Goal: Task Accomplishment & Management: Manage account settings

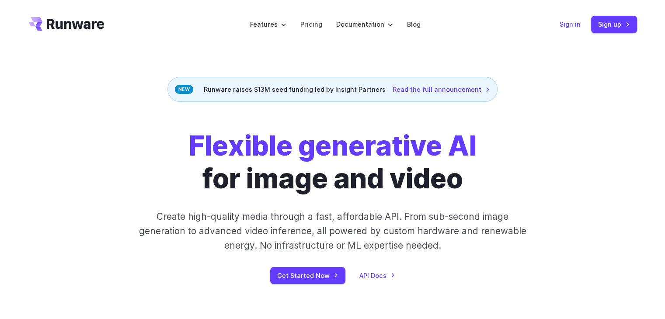
click at [565, 23] on link "Sign in" at bounding box center [570, 24] width 21 height 10
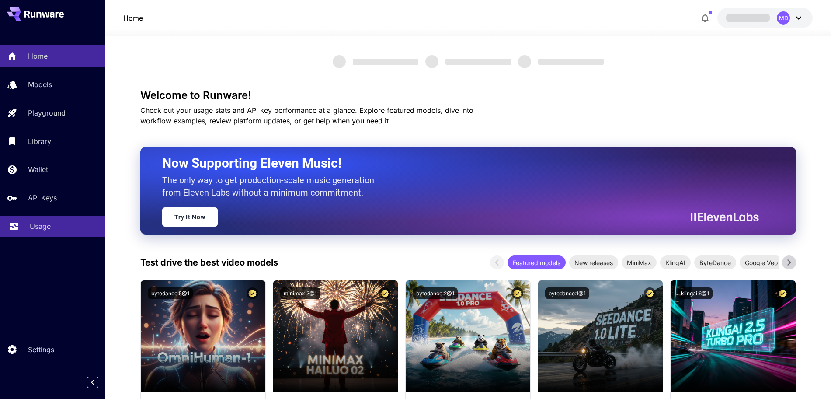
click at [31, 225] on p "Usage" at bounding box center [40, 226] width 21 height 10
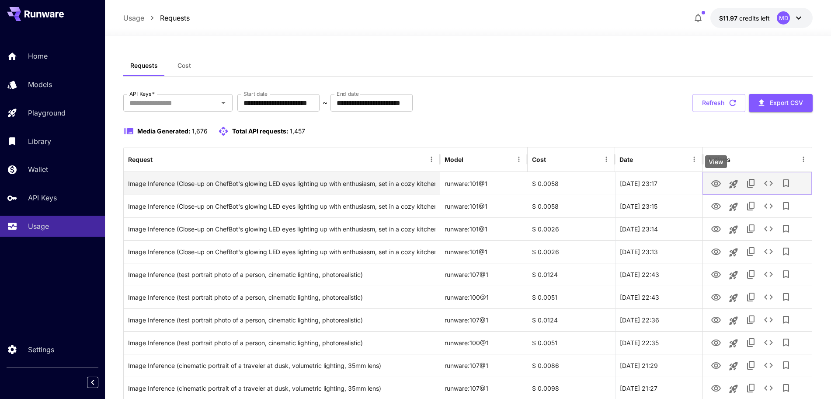
click at [715, 186] on icon "View" at bounding box center [716, 183] width 10 height 7
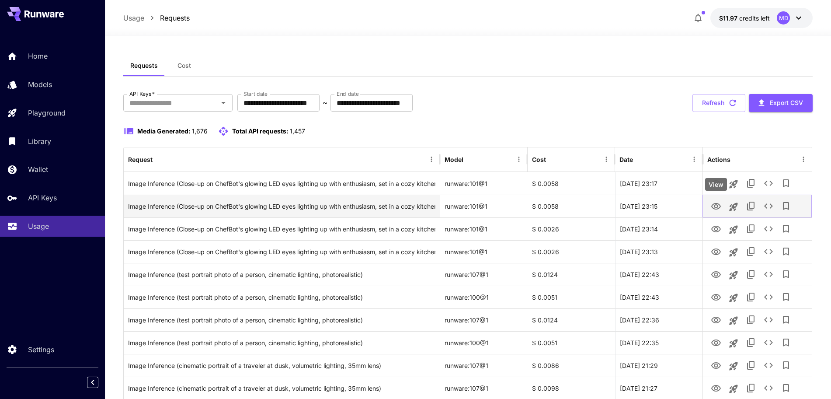
click at [713, 209] on icon "View" at bounding box center [716, 206] width 10 height 10
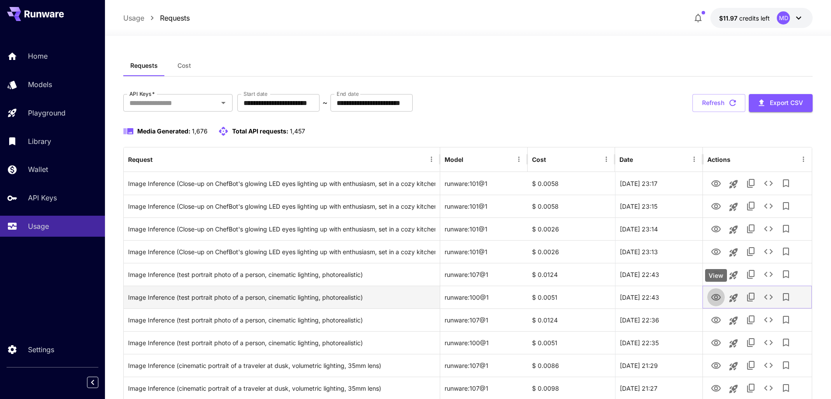
click at [717, 298] on icon "View" at bounding box center [716, 297] width 10 height 10
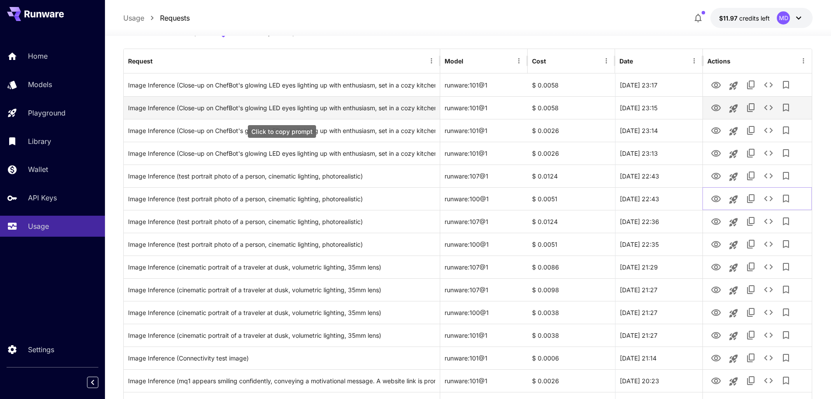
scroll to position [109, 0]
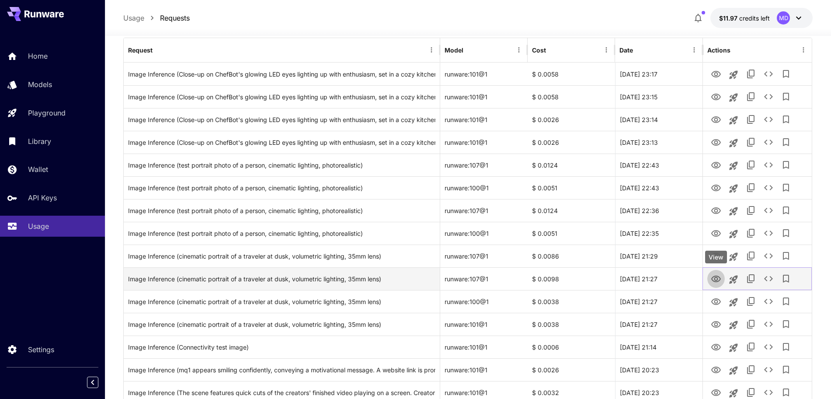
click at [715, 277] on icon "View" at bounding box center [716, 279] width 10 height 10
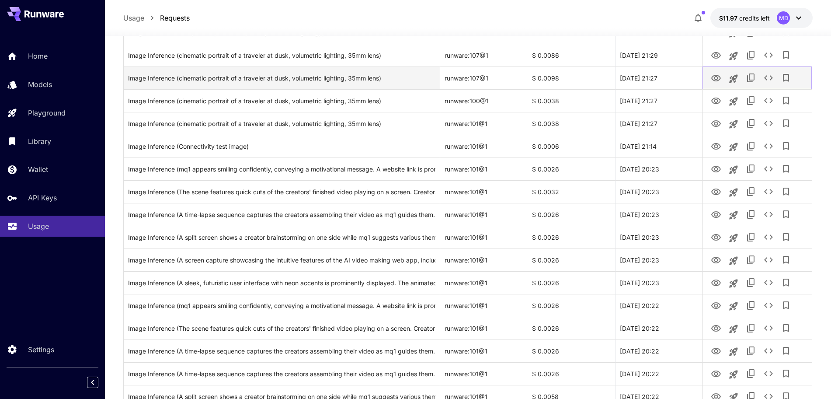
scroll to position [328, 0]
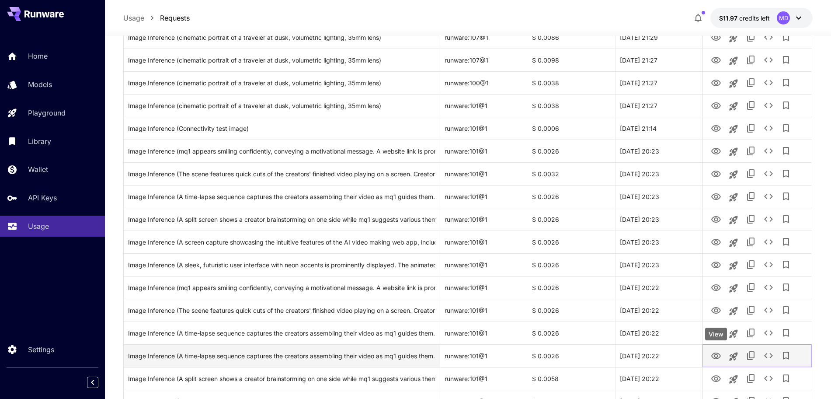
click at [713, 355] on icon "View" at bounding box center [716, 355] width 10 height 7
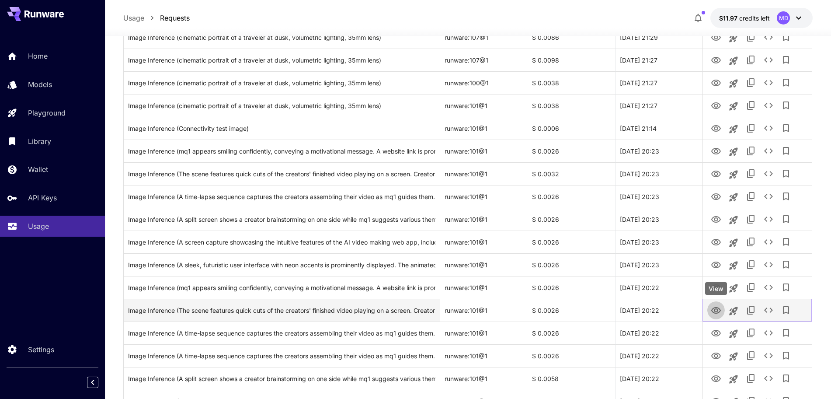
click at [718, 309] on icon "View" at bounding box center [716, 310] width 10 height 10
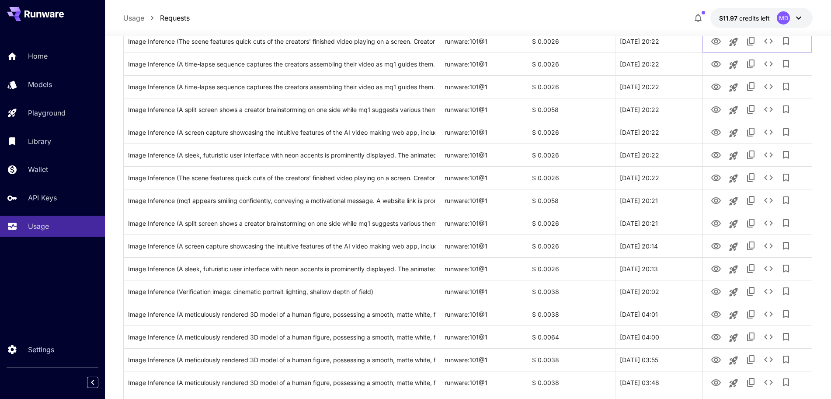
scroll to position [601, 0]
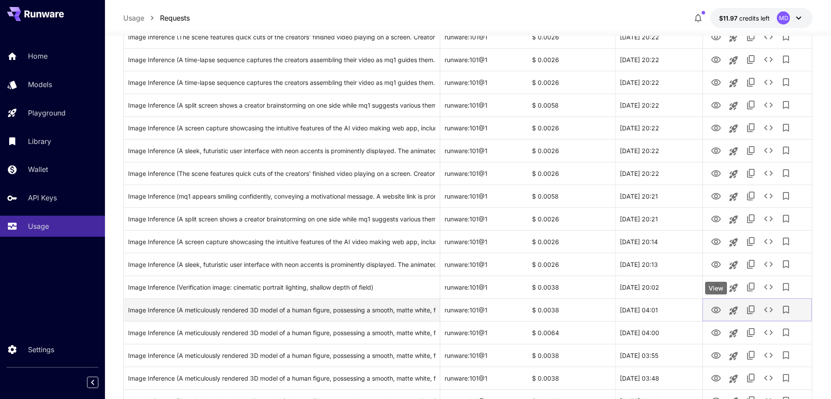
click at [717, 310] on icon "View" at bounding box center [716, 310] width 10 height 10
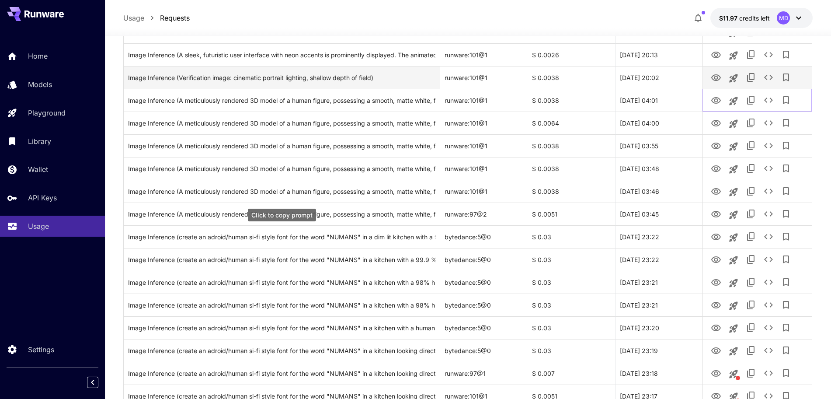
scroll to position [820, 0]
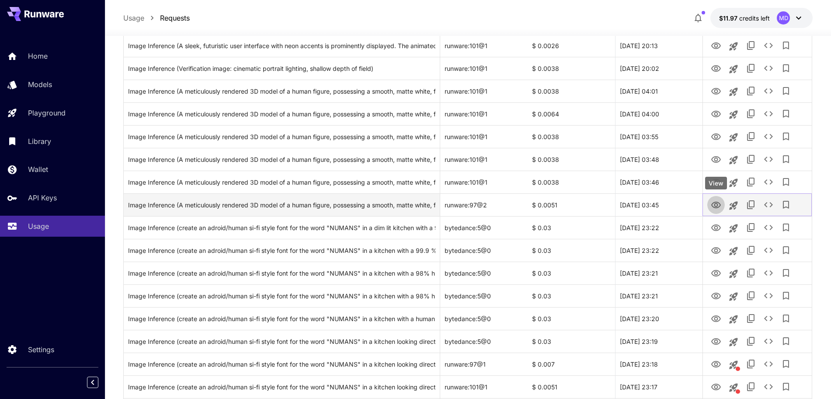
click at [712, 207] on icon "View" at bounding box center [716, 205] width 10 height 10
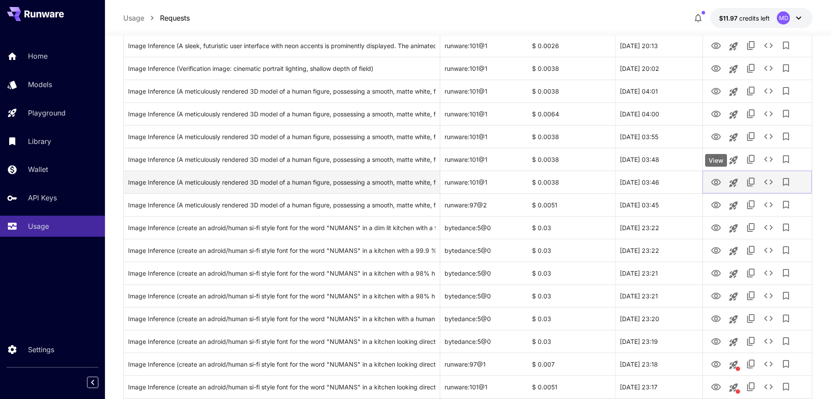
click at [717, 181] on icon "View" at bounding box center [716, 182] width 10 height 10
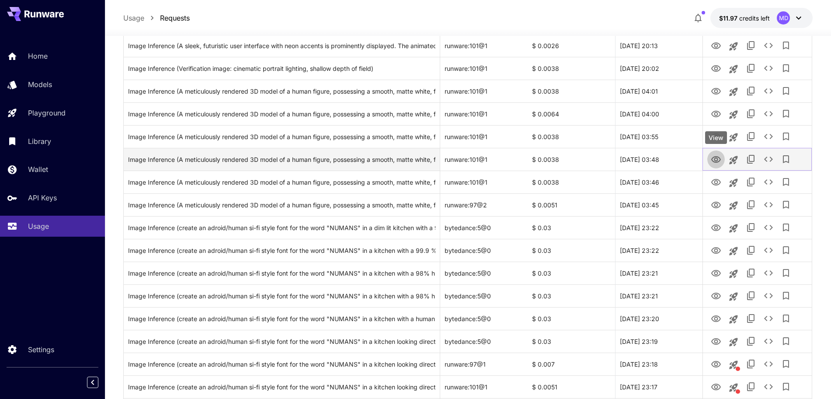
click at [713, 160] on icon "View" at bounding box center [716, 159] width 10 height 10
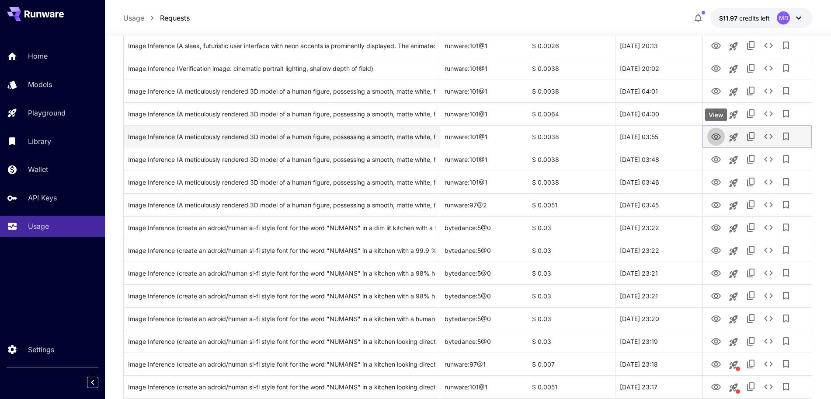
click at [717, 135] on icon "View" at bounding box center [716, 137] width 10 height 10
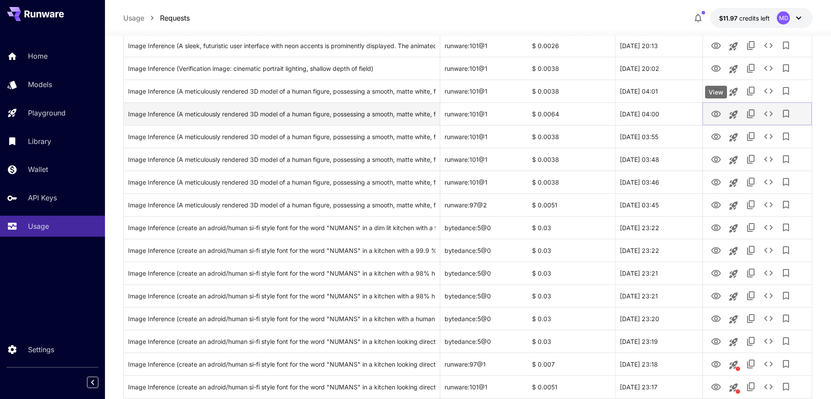
click at [713, 115] on icon "View" at bounding box center [716, 114] width 10 height 10
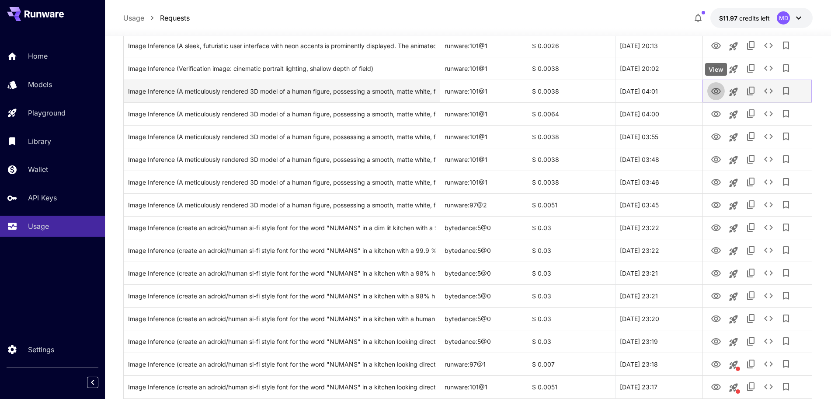
click at [715, 91] on icon "View" at bounding box center [716, 91] width 10 height 7
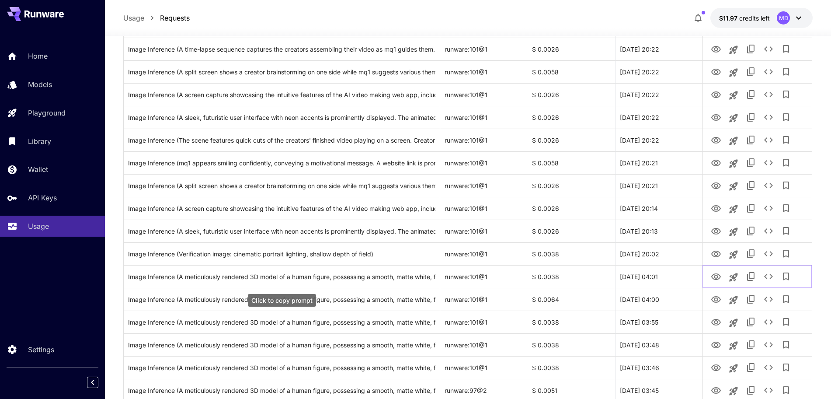
scroll to position [601, 0]
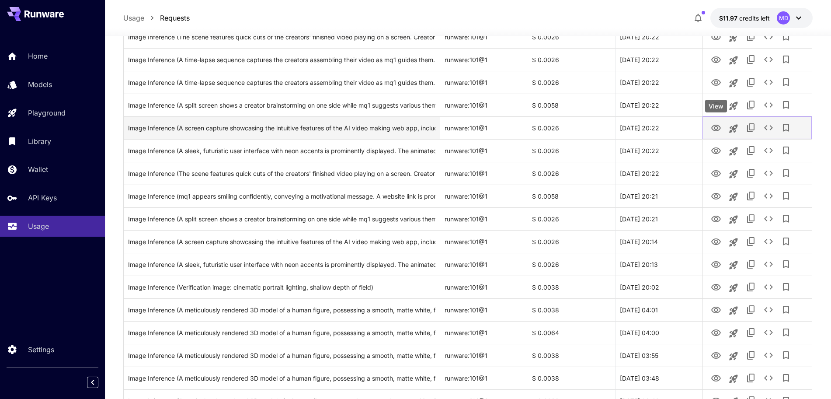
click at [714, 129] on icon "View" at bounding box center [716, 128] width 10 height 10
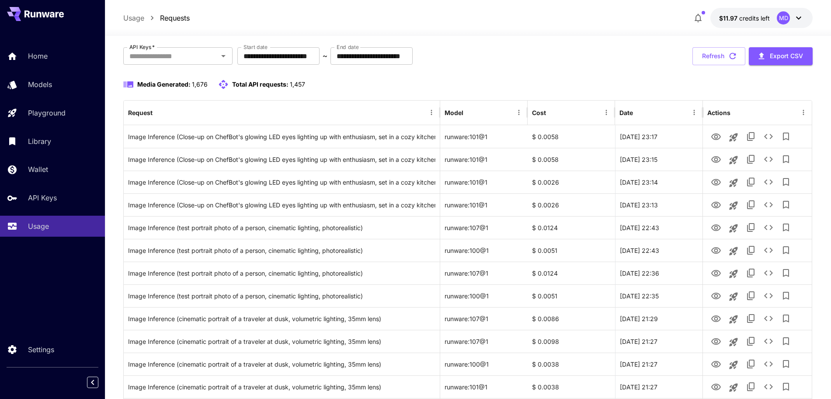
scroll to position [0, 0]
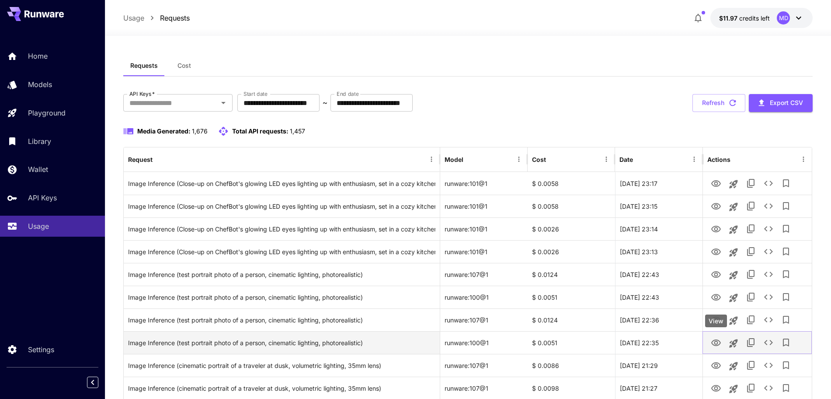
click at [715, 340] on icon "View" at bounding box center [716, 342] width 10 height 10
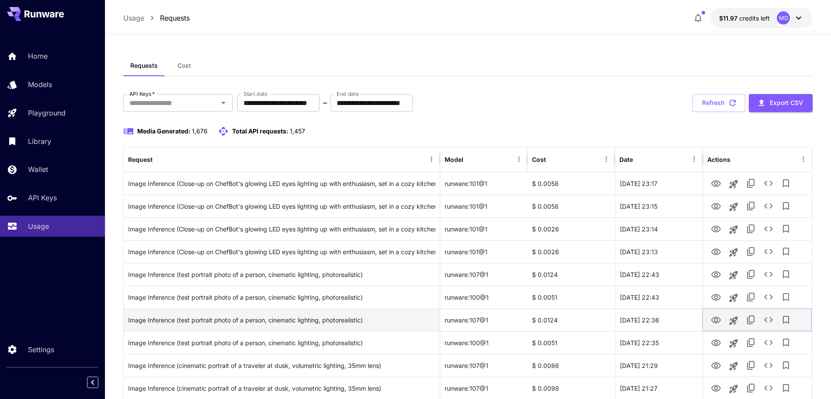
click at [719, 317] on icon "View" at bounding box center [716, 320] width 10 height 7
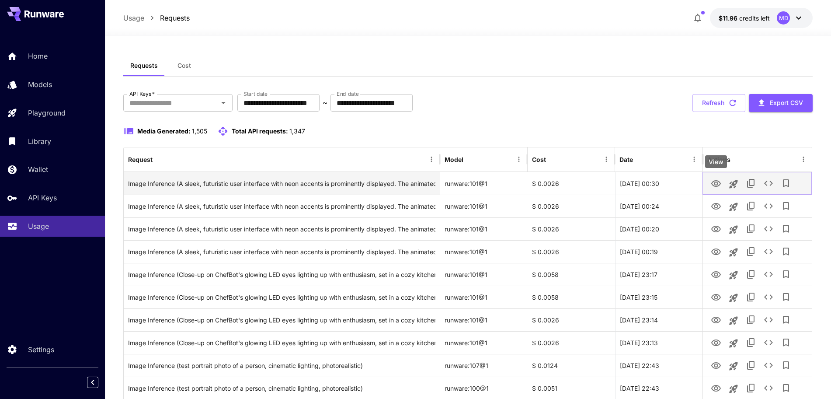
click at [714, 181] on icon "View" at bounding box center [716, 183] width 10 height 7
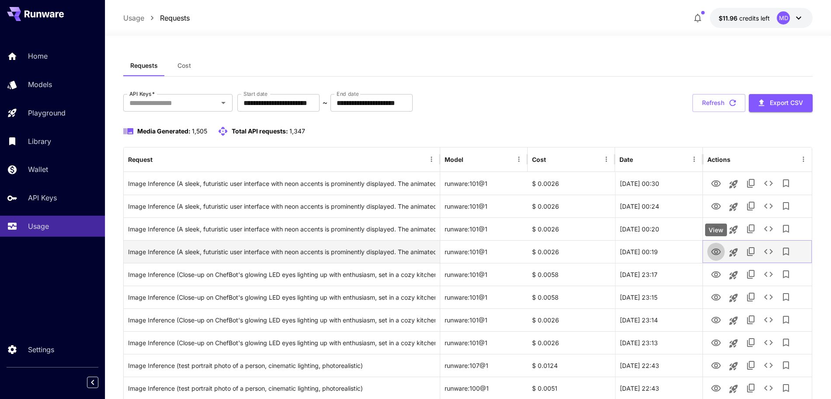
click at [715, 250] on icon "View" at bounding box center [716, 251] width 10 height 7
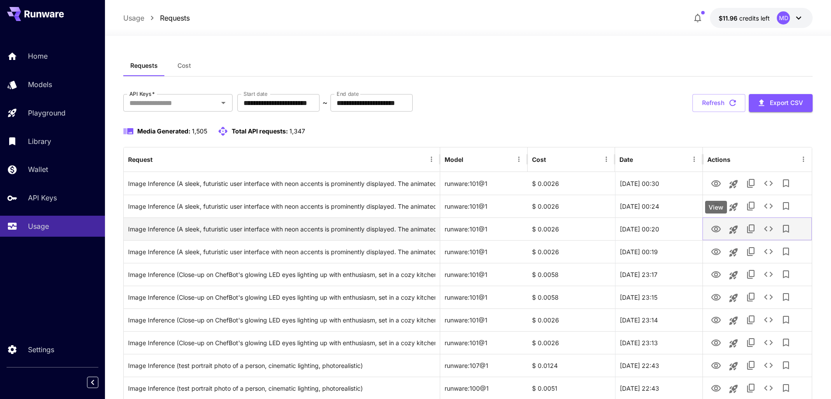
click at [712, 229] on icon "View" at bounding box center [716, 229] width 10 height 7
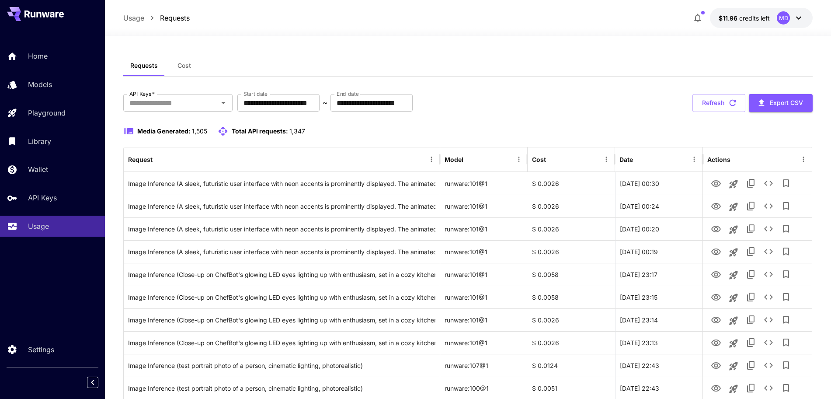
drag, startPoint x: 567, startPoint y: 101, endPoint x: 558, endPoint y: 100, distance: 9.2
click at [567, 101] on div "**********" at bounding box center [468, 103] width 690 height 18
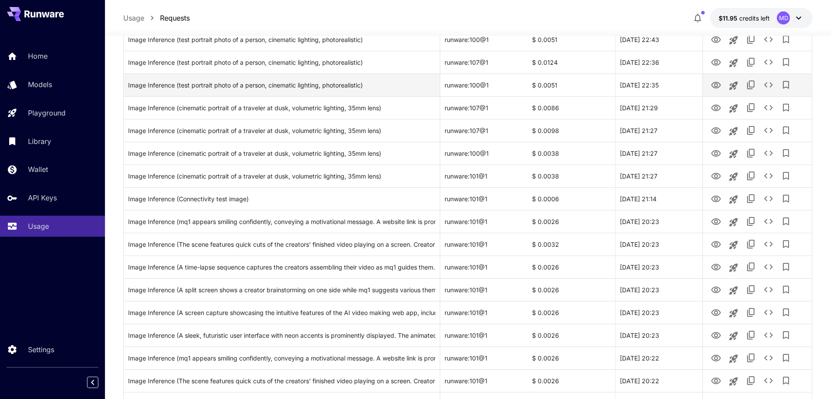
scroll to position [383, 0]
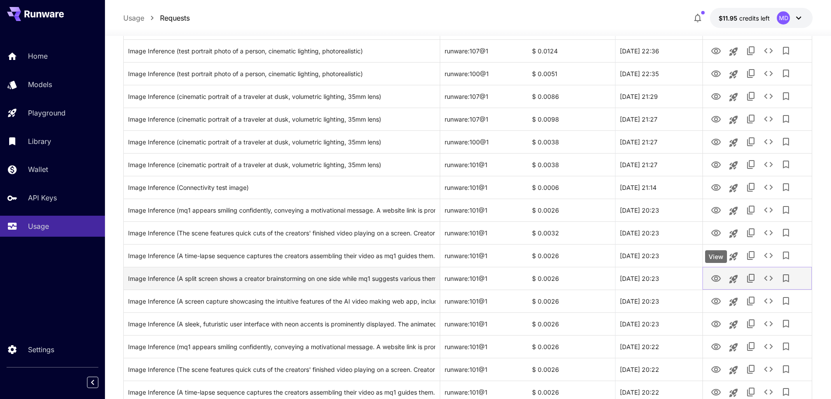
click at [715, 278] on icon "View" at bounding box center [716, 278] width 10 height 10
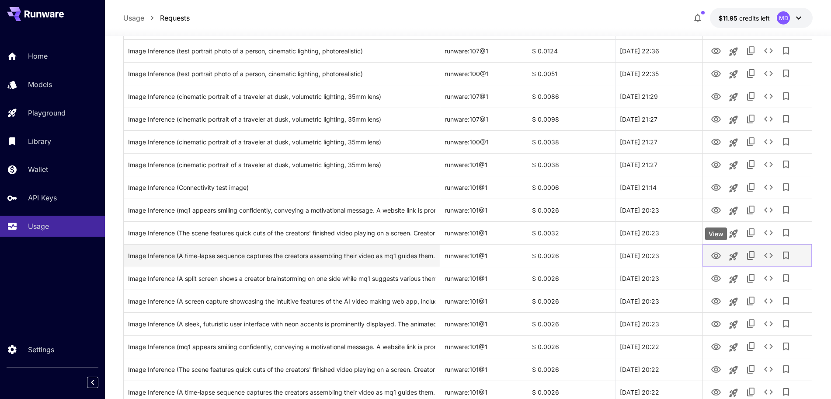
click at [716, 257] on icon "View" at bounding box center [716, 255] width 10 height 7
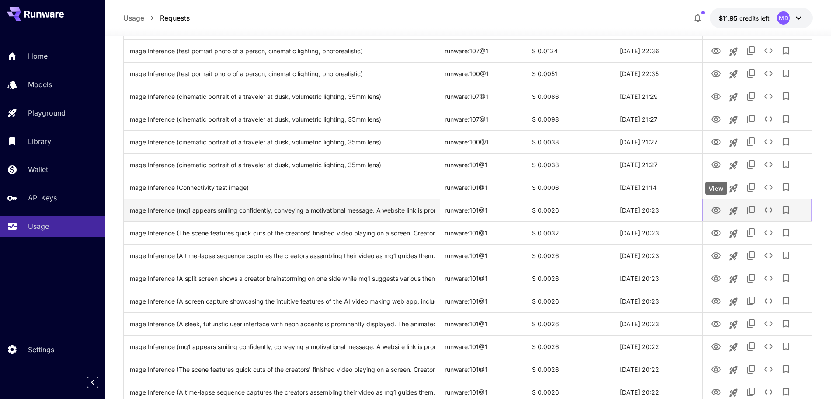
click at [714, 209] on icon "View" at bounding box center [716, 210] width 10 height 10
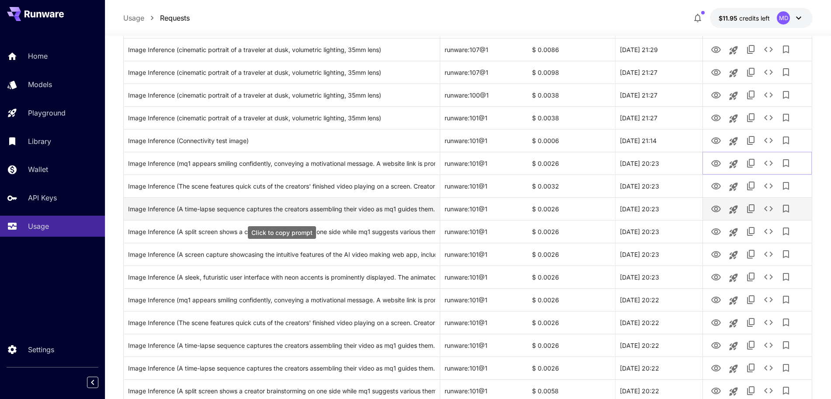
scroll to position [492, 0]
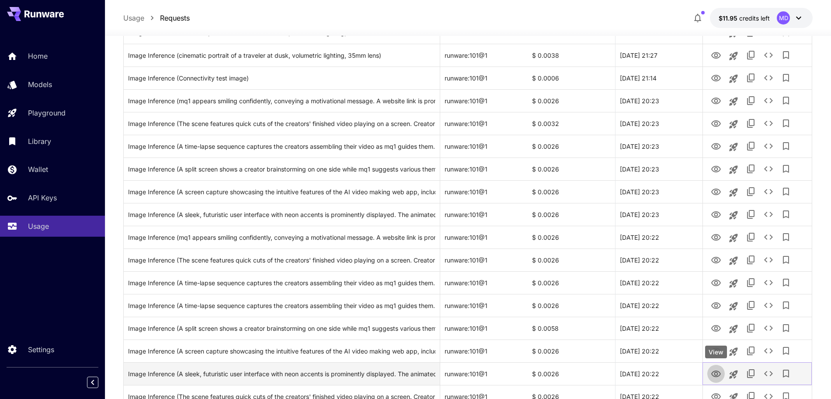
click at [719, 372] on icon "View" at bounding box center [716, 374] width 10 height 10
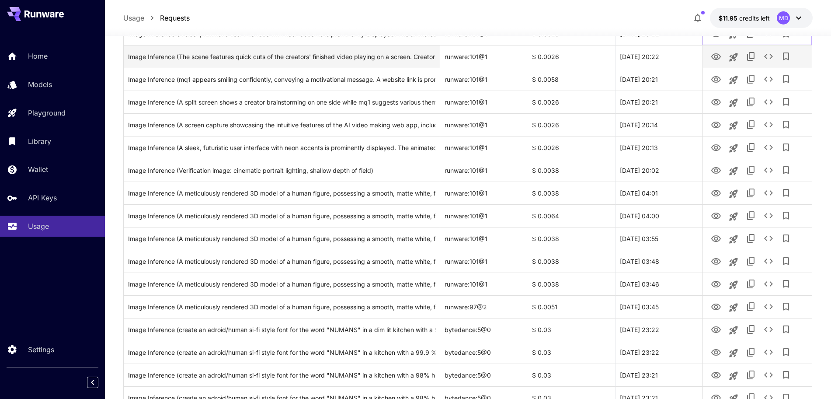
scroll to position [929, 0]
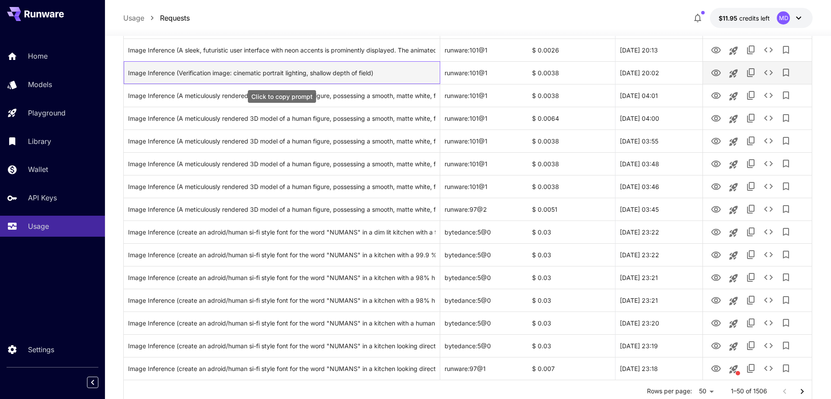
click at [334, 80] on div "Image Inference (Verification image: cinematic portrait lighting, shallow depth…" at bounding box center [281, 73] width 307 height 22
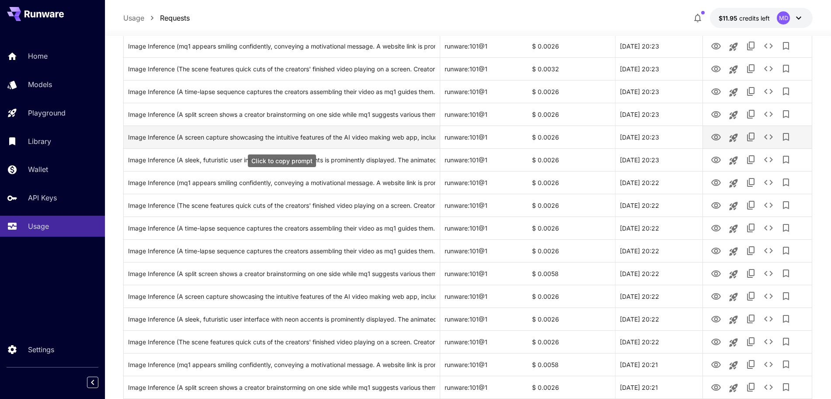
scroll to position [492, 0]
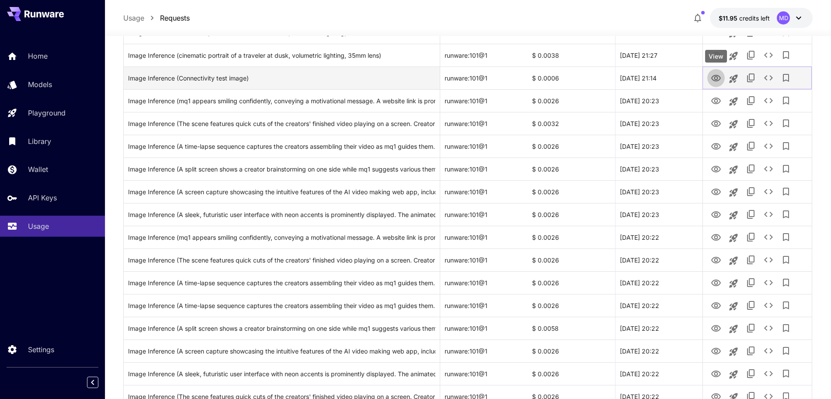
click at [716, 82] on icon "View" at bounding box center [716, 78] width 10 height 10
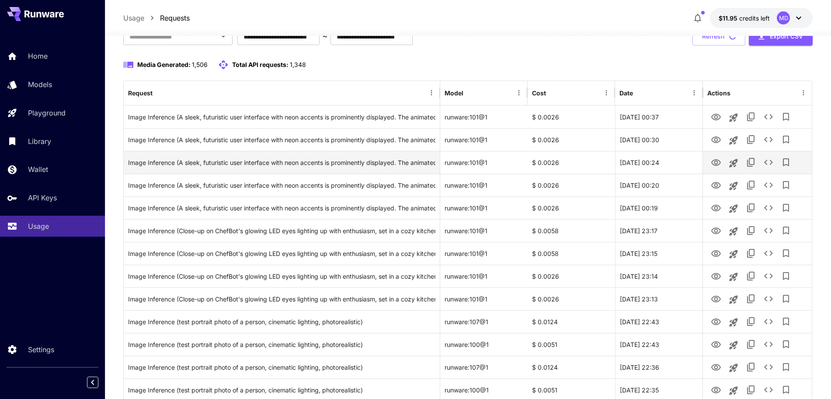
scroll to position [0, 0]
